Goal: Information Seeking & Learning: Learn about a topic

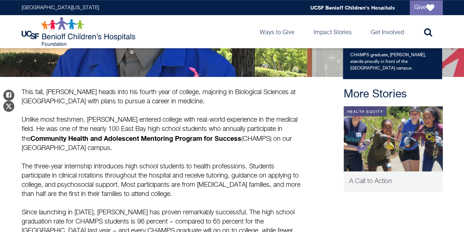
scroll to position [257, 0]
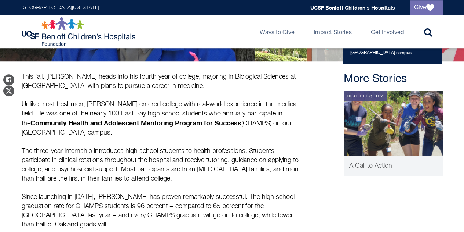
click at [59, 124] on strong "Community Health and Adolescent Mentoring Program for Success" at bounding box center [135, 123] width 211 height 8
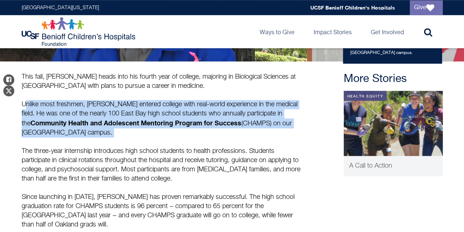
click at [59, 124] on strong "Community Health and Adolescent Mentoring Program for Success" at bounding box center [135, 123] width 211 height 8
click at [118, 109] on p "This fall, [PERSON_NAME] heads into his fourth year of college, majoring in Bio…" at bounding box center [163, 104] width 283 height 65
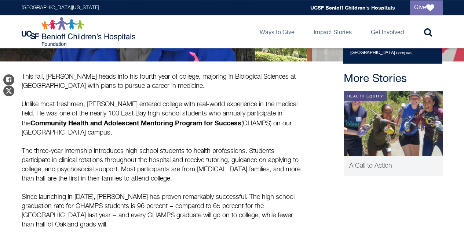
click at [170, 121] on strong "Community Health and Adolescent Mentoring Program for Success" at bounding box center [135, 123] width 211 height 8
click at [44, 131] on p "This fall, [PERSON_NAME] heads into his fourth year of college, majoring in Bio…" at bounding box center [163, 104] width 283 height 65
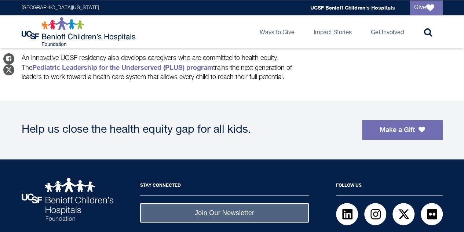
scroll to position [596, 0]
